Goal: Task Accomplishment & Management: Use online tool/utility

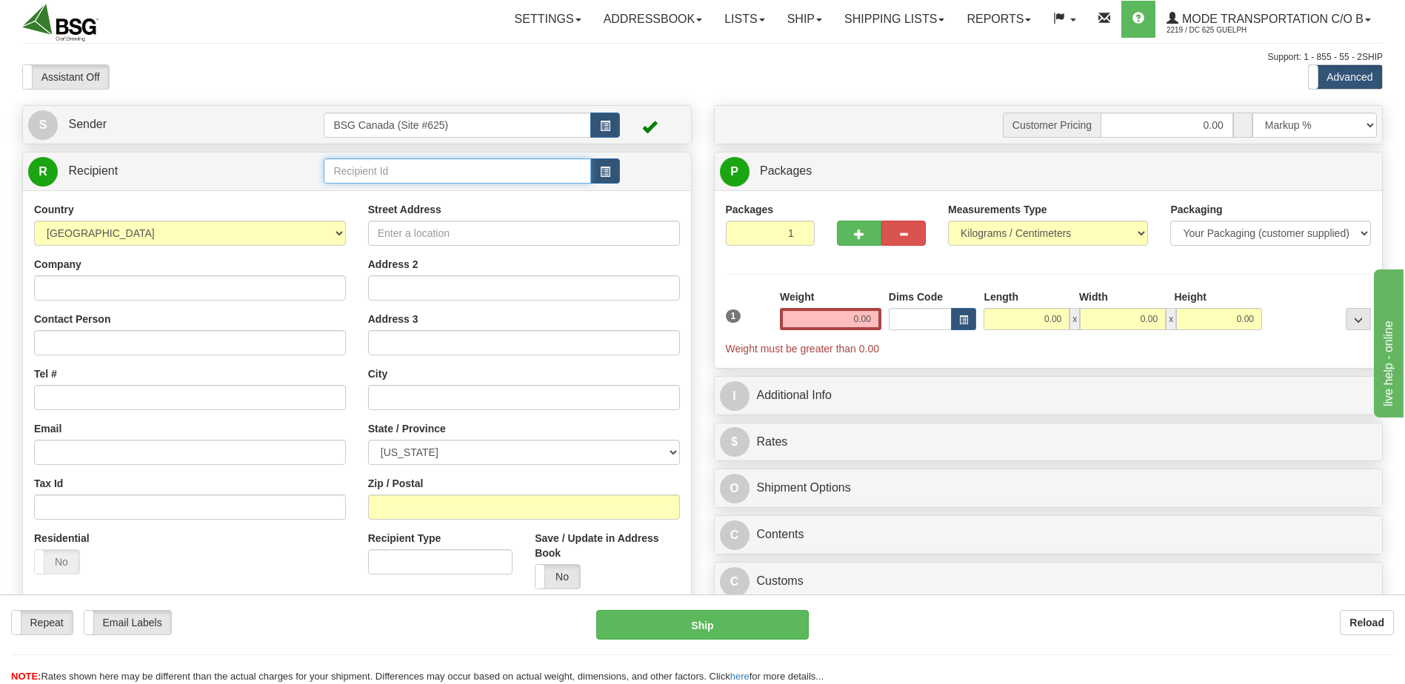
click at [444, 175] on input "text" at bounding box center [457, 170] width 267 height 25
click at [416, 193] on div "CUTWATER BREWING" at bounding box center [454, 194] width 253 height 16
type input "CUTWATER BREWING"
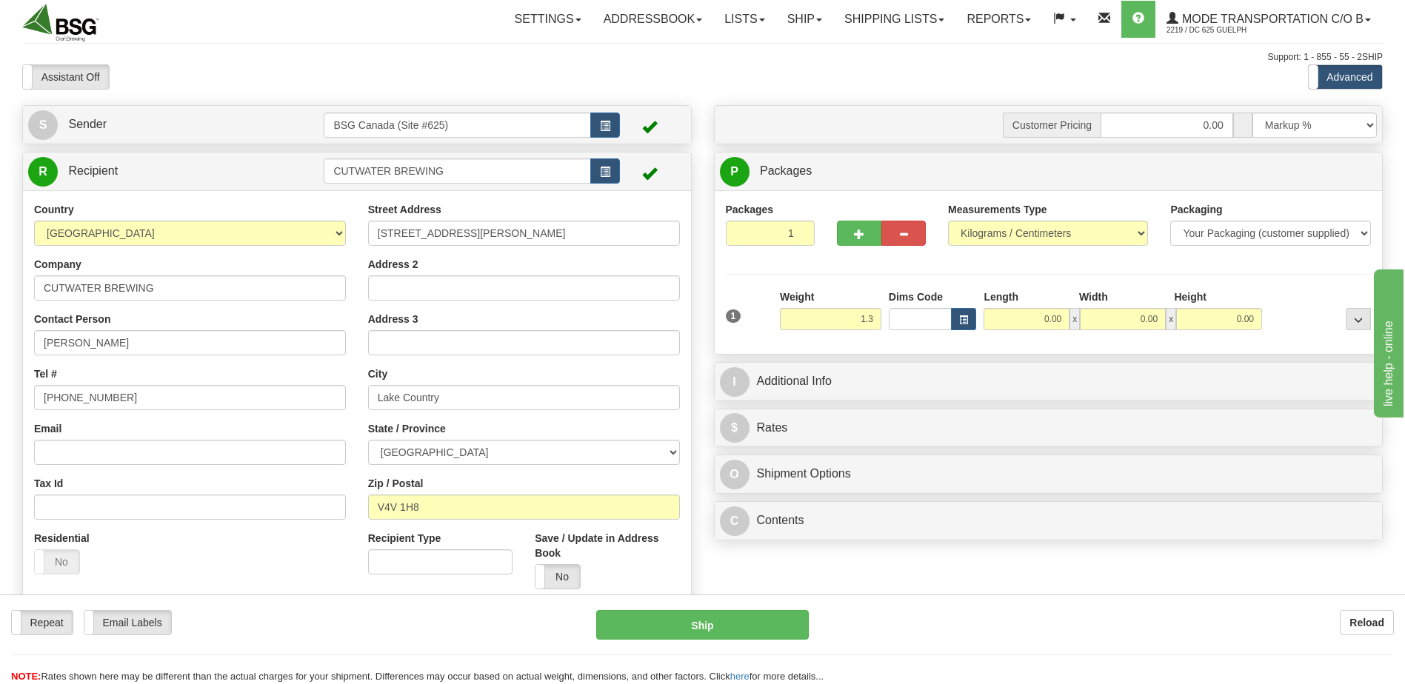
type input "1.30"
click at [858, 350] on div "P Packages 1 Packages - Weight: 0.00 Kgs Shipment Level Shipm. Package Level Pa…" at bounding box center [1049, 253] width 670 height 203
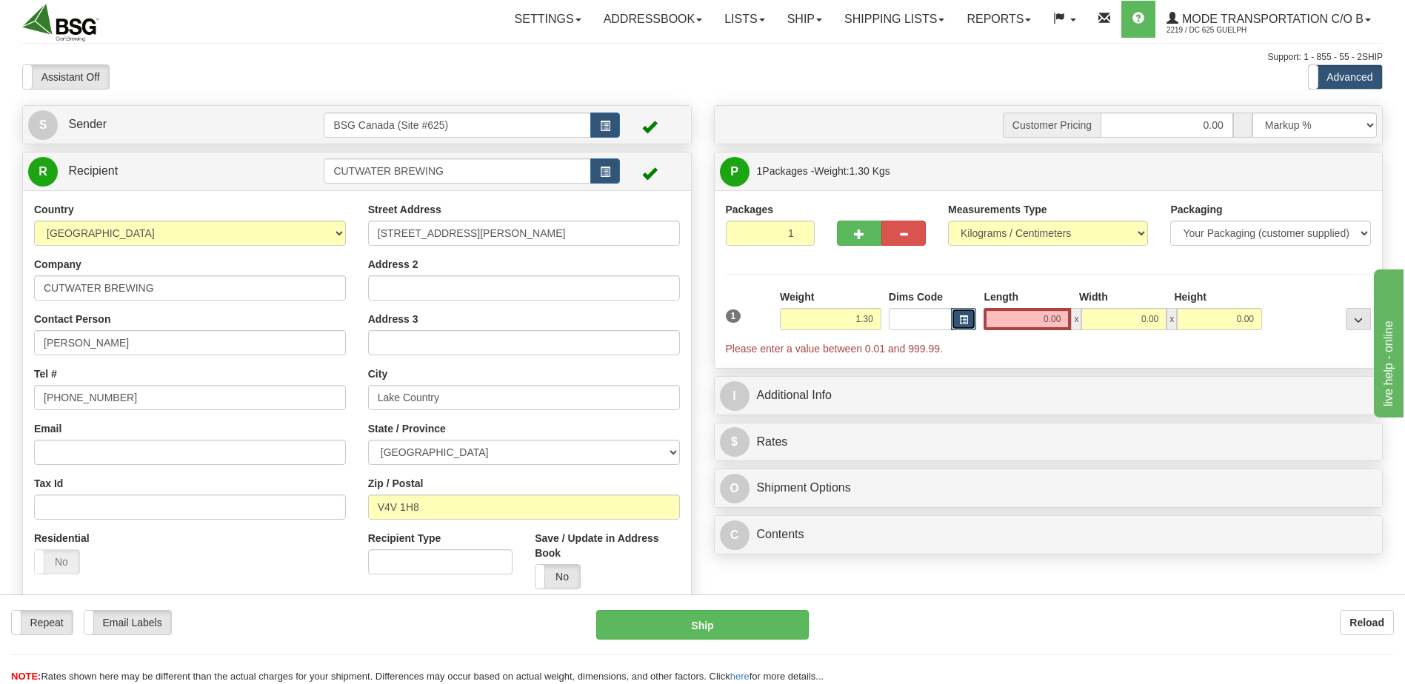
click at [962, 316] on span "button" at bounding box center [963, 320] width 9 height 8
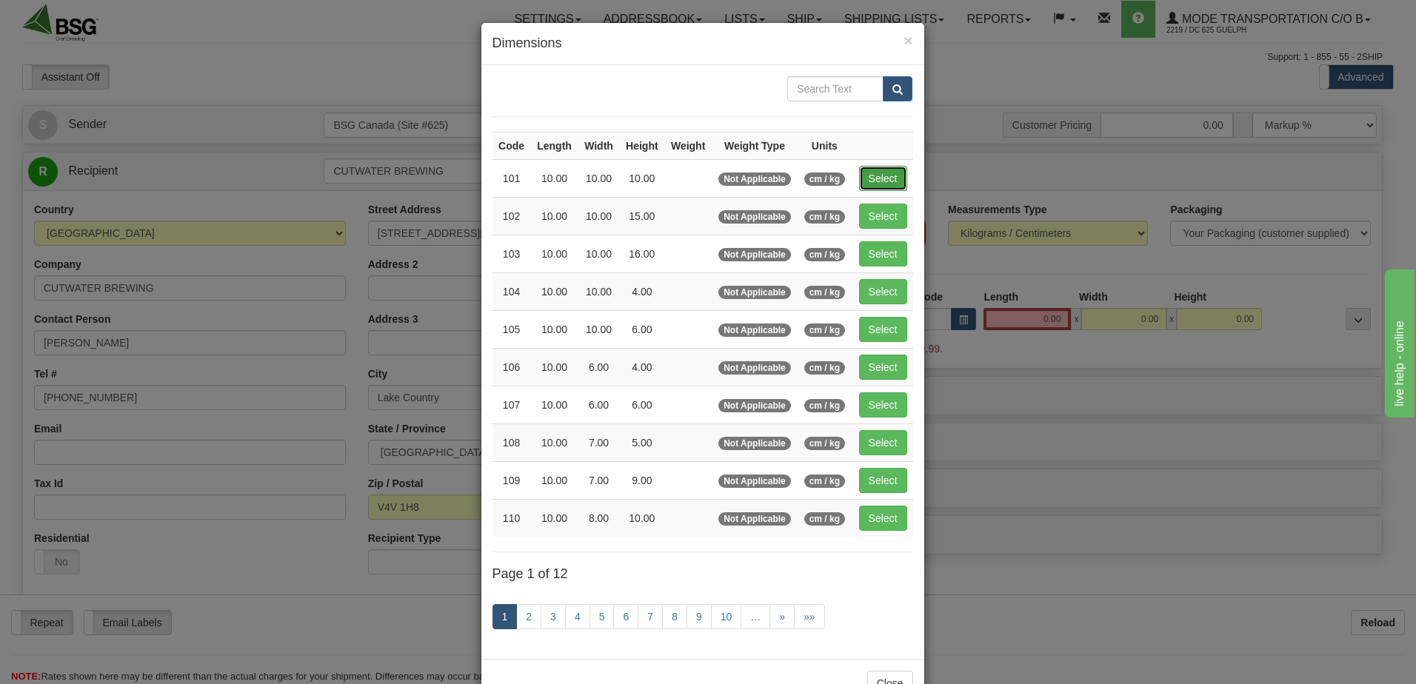
click at [862, 181] on button "Select" at bounding box center [883, 178] width 48 height 25
type input "101"
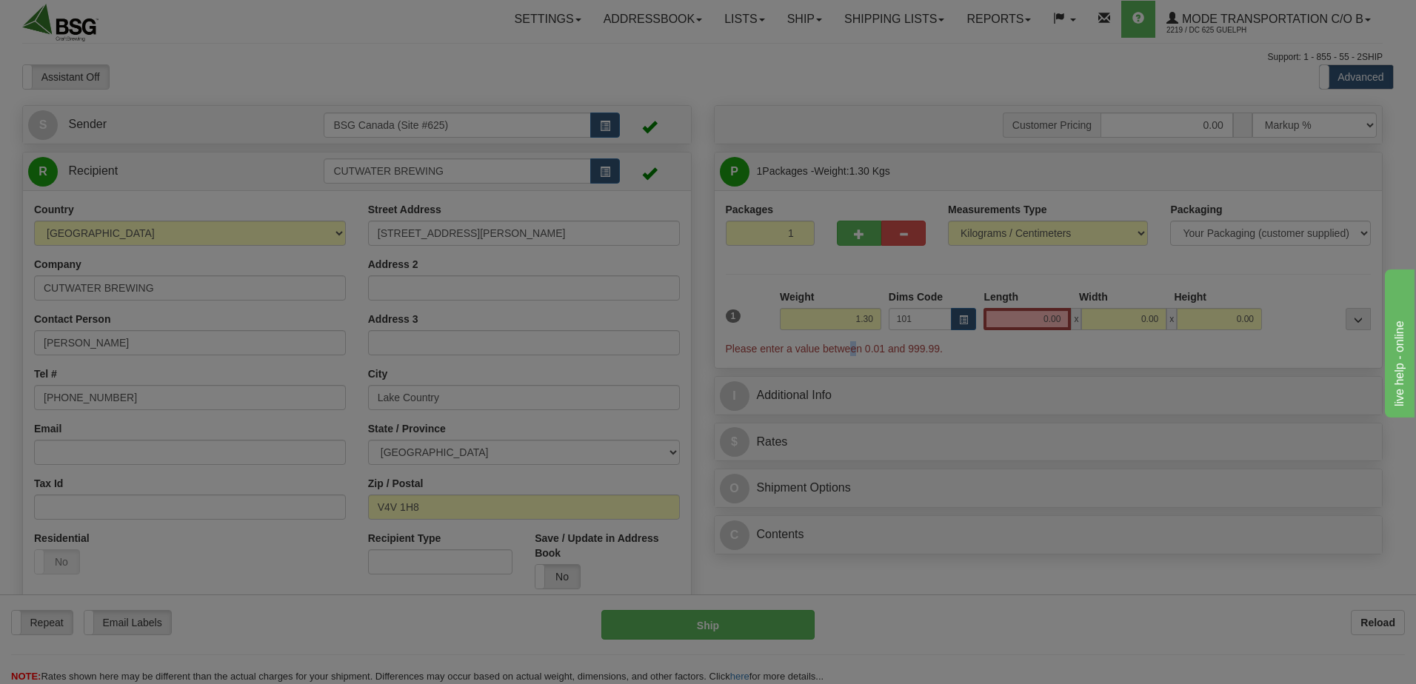
type input "10.00"
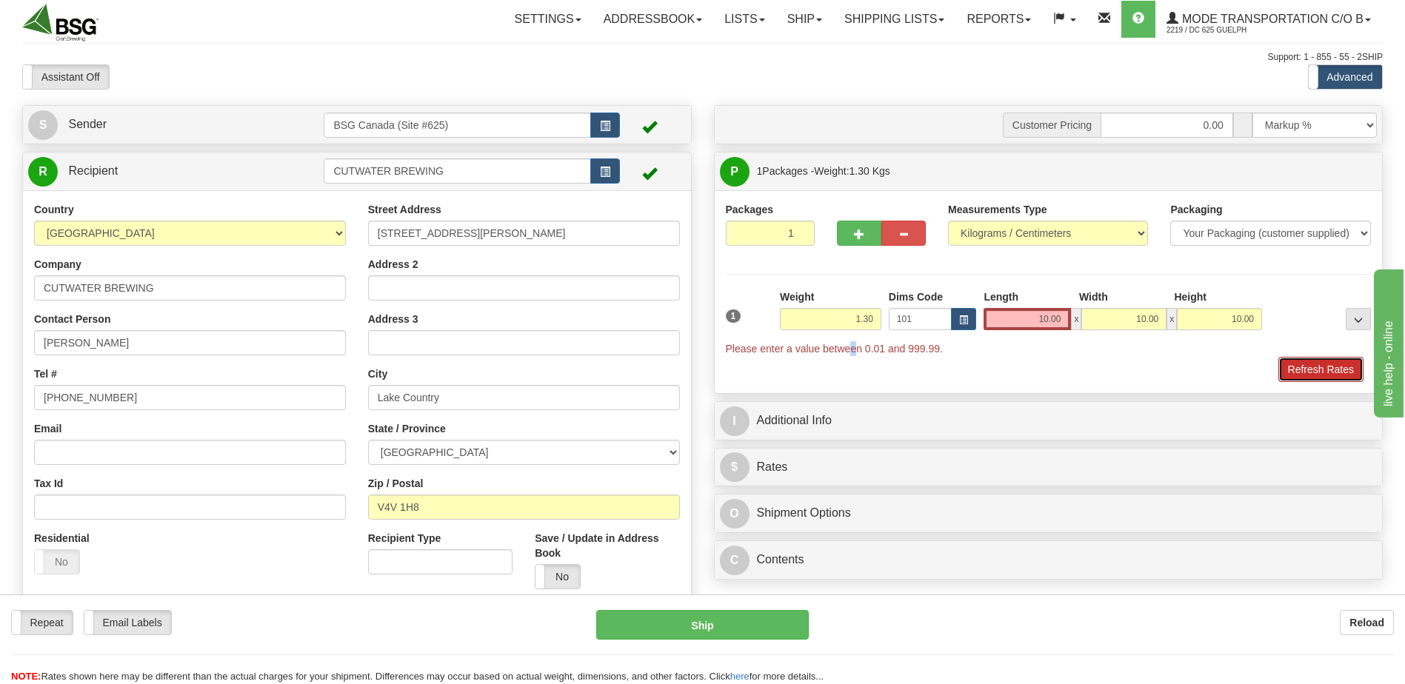
click at [1320, 372] on button "Refresh Rates" at bounding box center [1320, 369] width 85 height 25
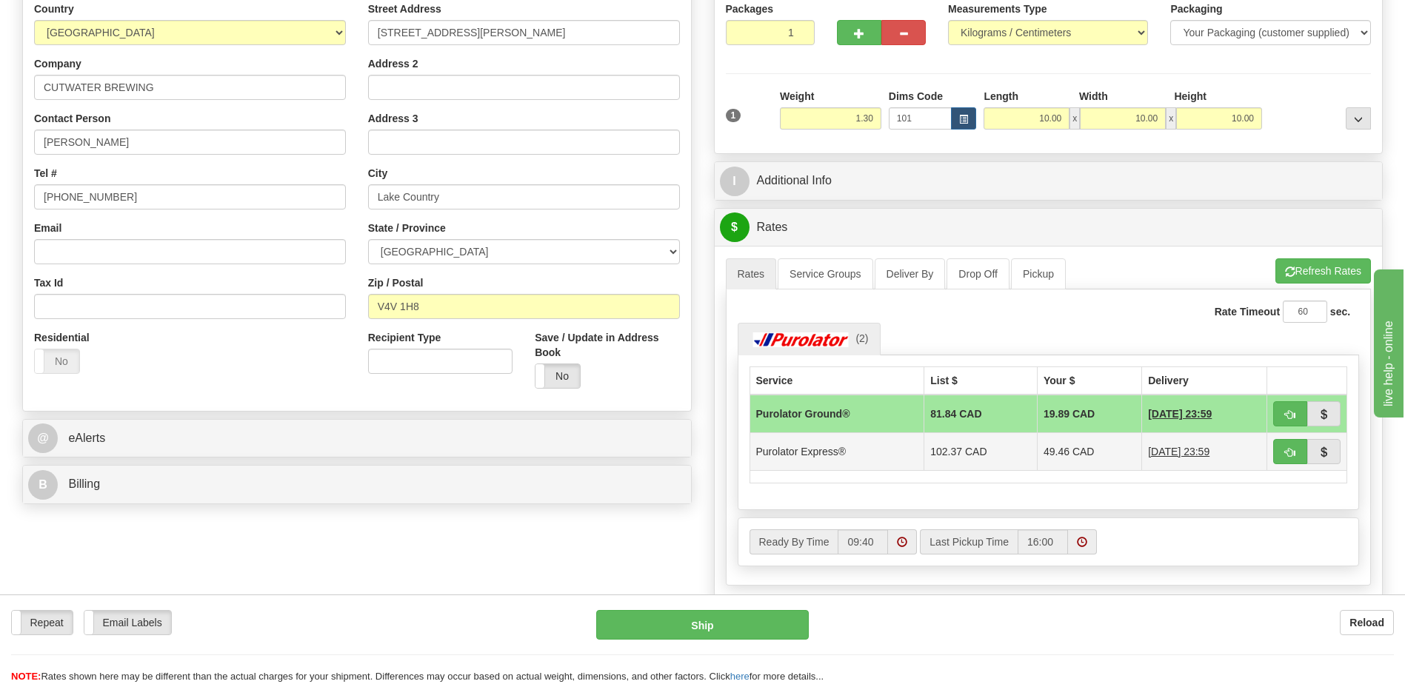
scroll to position [296, 0]
